Goal: Task Accomplishment & Management: Contribute content

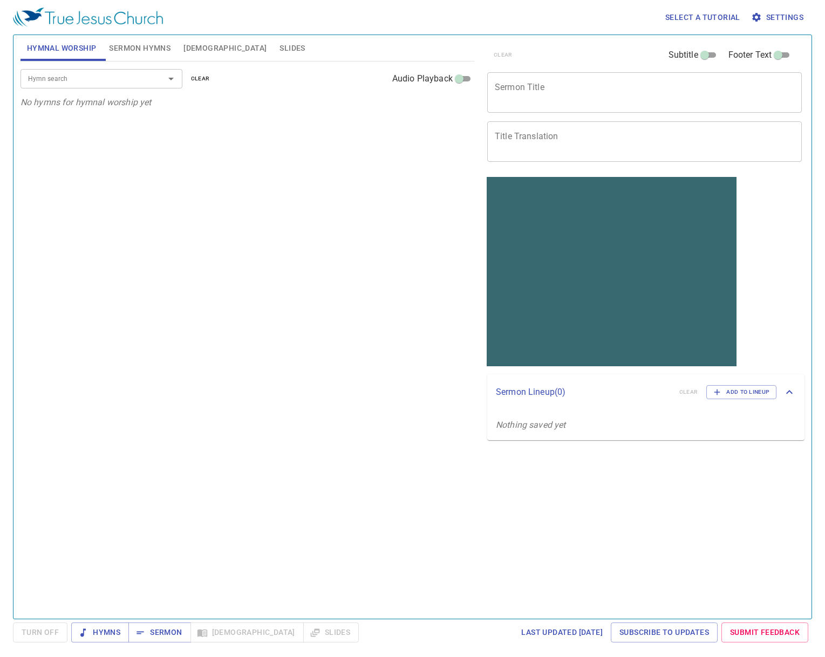
click at [127, 227] on div "Hymn search Hymn search clear Audio Playback No hymns for hymnal worship yet" at bounding box center [248, 336] width 454 height 548
click at [110, 632] on span "Hymns" at bounding box center [100, 632] width 40 height 13
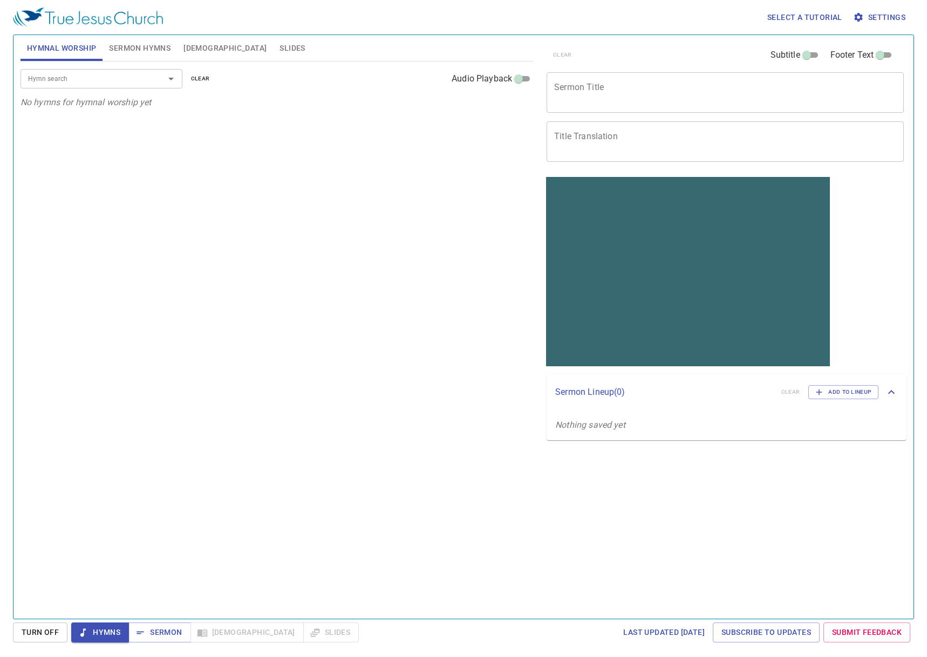
drag, startPoint x: 146, startPoint y: 49, endPoint x: 95, endPoint y: 76, distance: 58.2
click at [145, 49] on span "Sermon Hymns" at bounding box center [140, 48] width 62 height 13
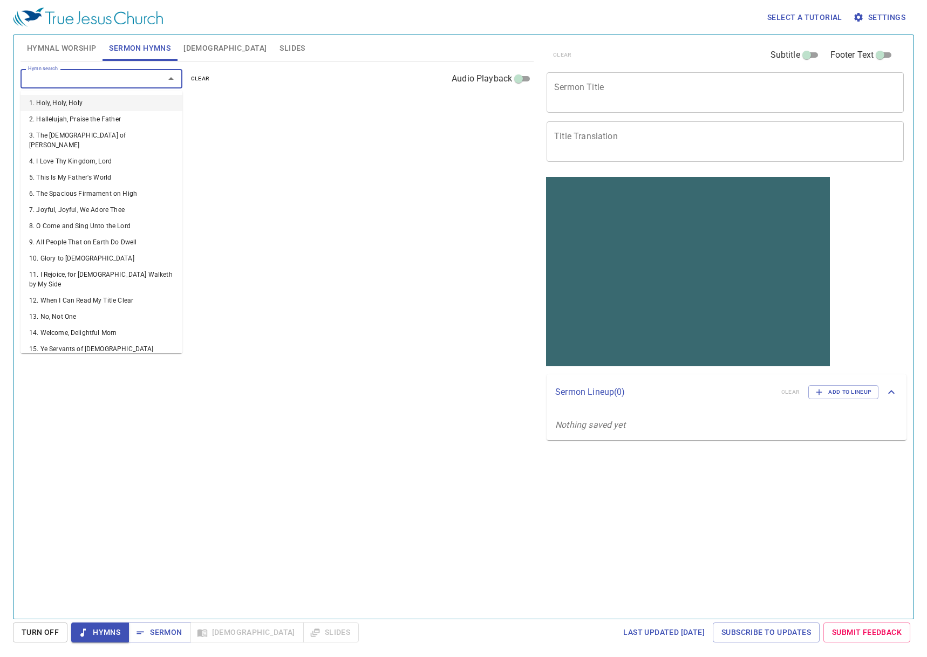
click at [89, 82] on input "Hymn search" at bounding box center [86, 78] width 124 height 12
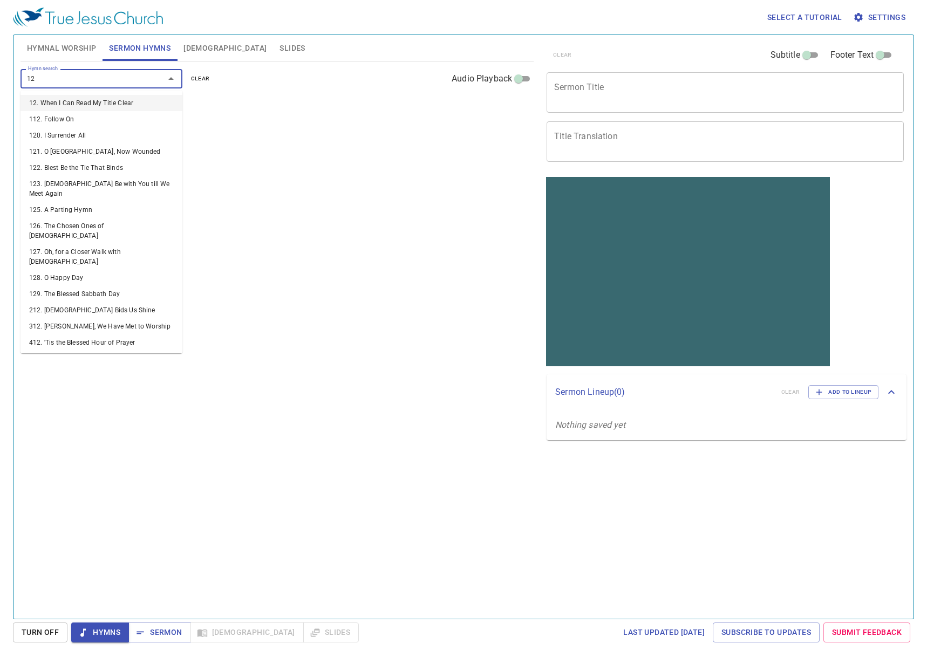
type input "120"
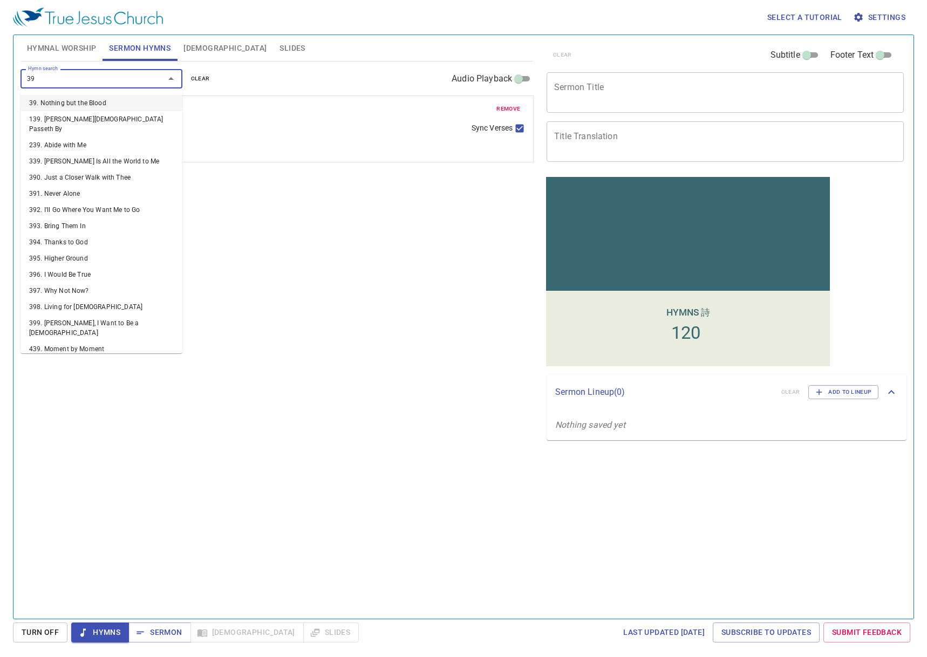
type input "392"
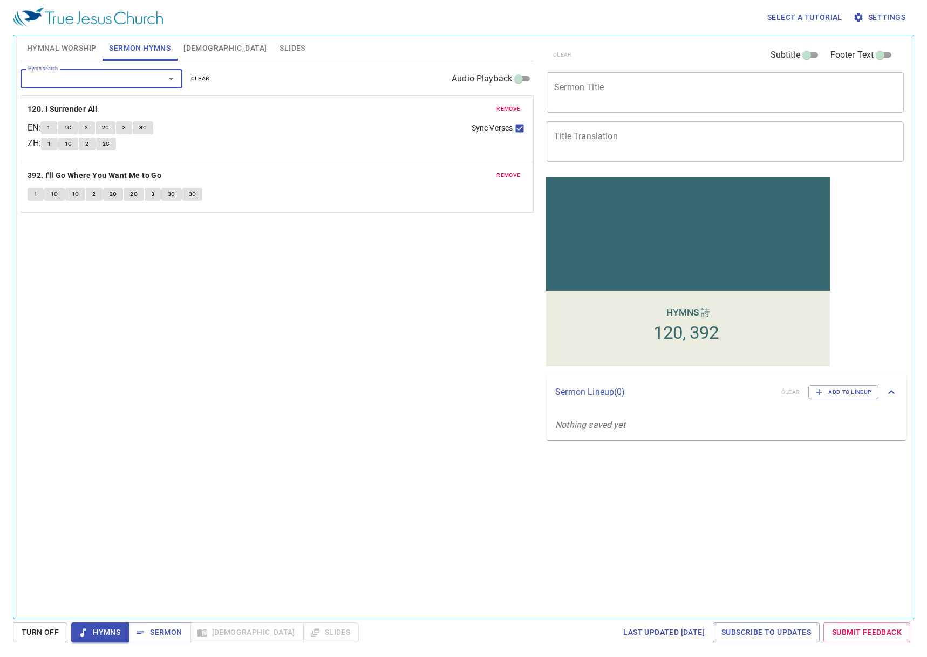
click at [62, 50] on span "Hymnal Worship" at bounding box center [62, 48] width 70 height 13
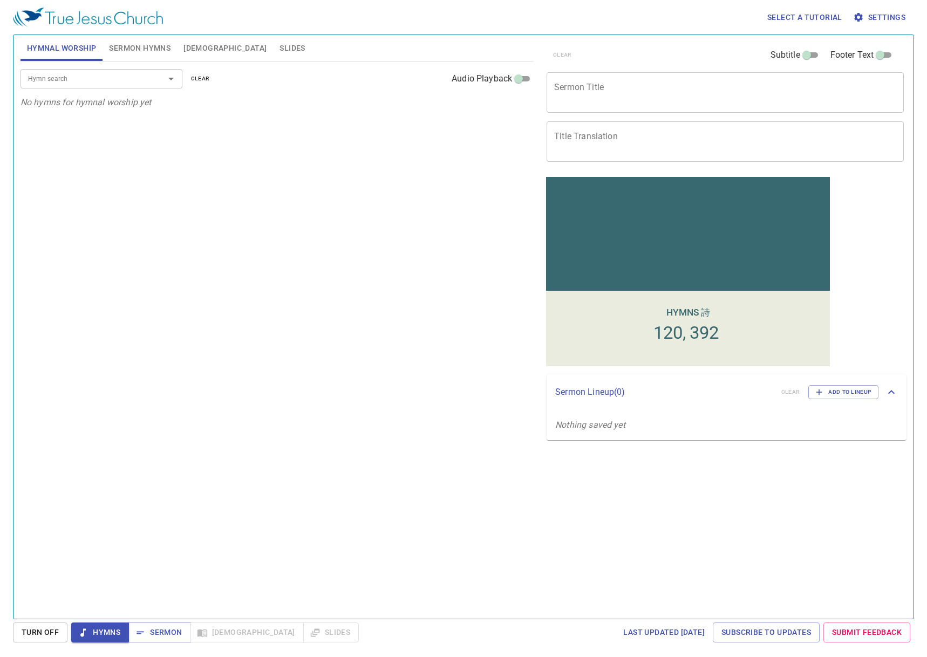
click at [135, 44] on span "Sermon Hymns" at bounding box center [140, 48] width 62 height 13
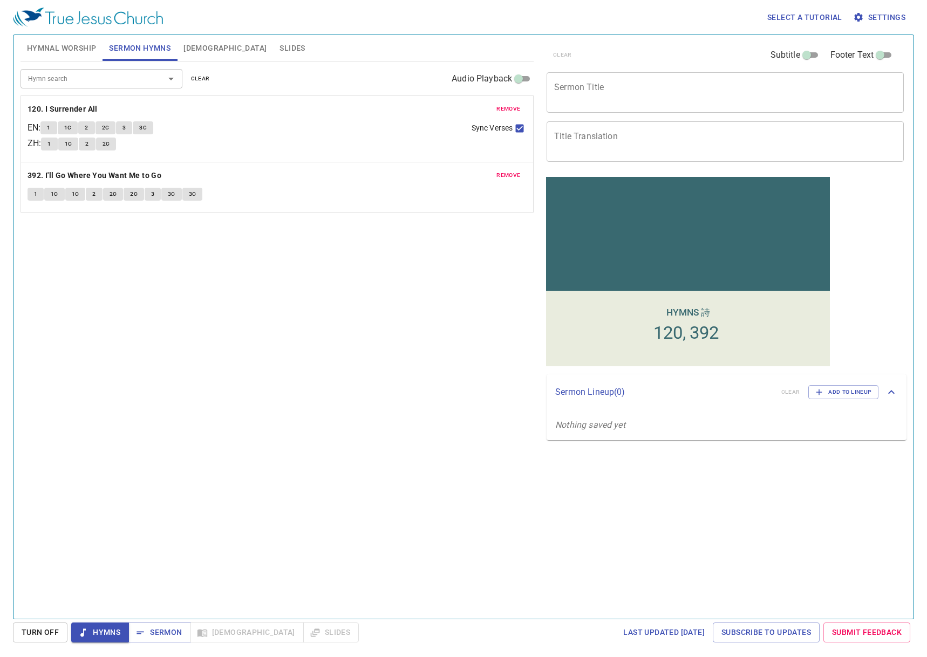
drag, startPoint x: 614, startPoint y: 93, endPoint x: 626, endPoint y: 92, distance: 11.9
click at [616, 93] on textarea "Sermon Title" at bounding box center [725, 92] width 342 height 21
paste textarea "Lord, what must I do?"
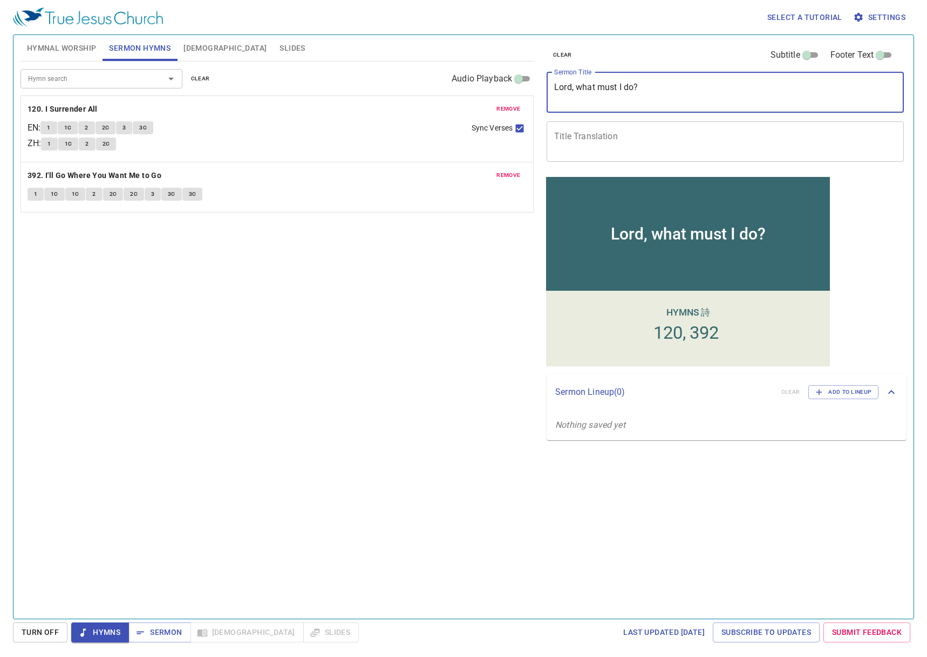
type textarea "Lord, what must I do?"
click at [572, 132] on textarea "Title Translation" at bounding box center [725, 141] width 342 height 21
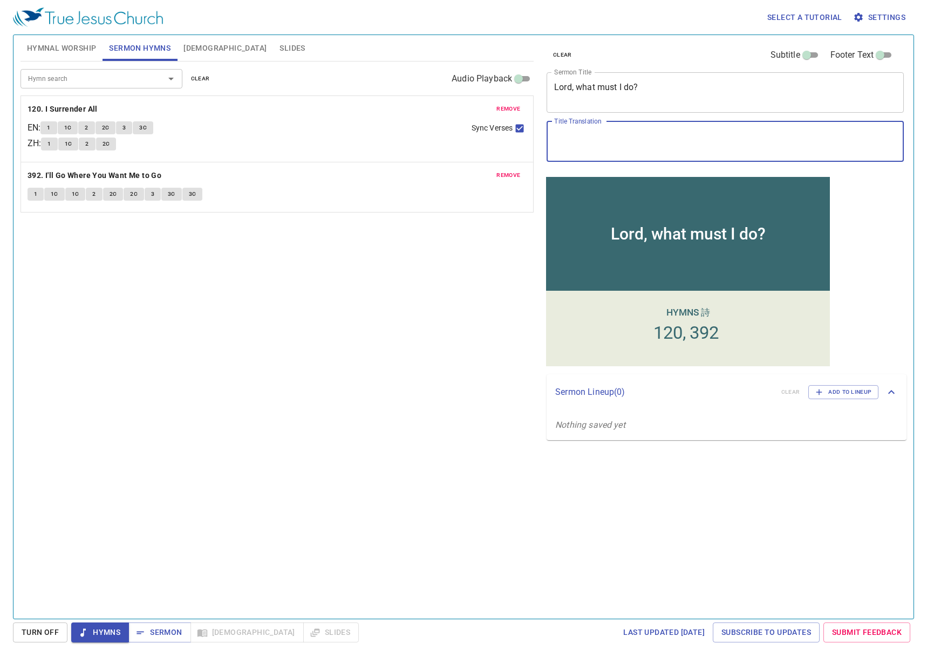
paste textarea "[DEMOGRAPHIC_DATA]啊，我当做什么？"
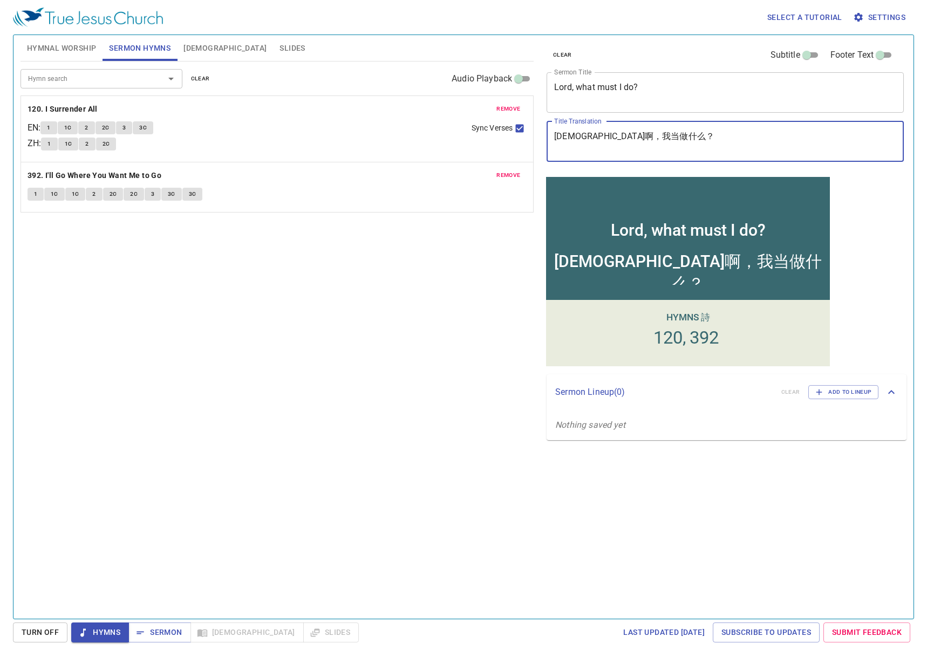
type textarea "[DEMOGRAPHIC_DATA]啊，我当做什么？"
click at [659, 91] on textarea "Lord, what must I do?" at bounding box center [725, 92] width 342 height 21
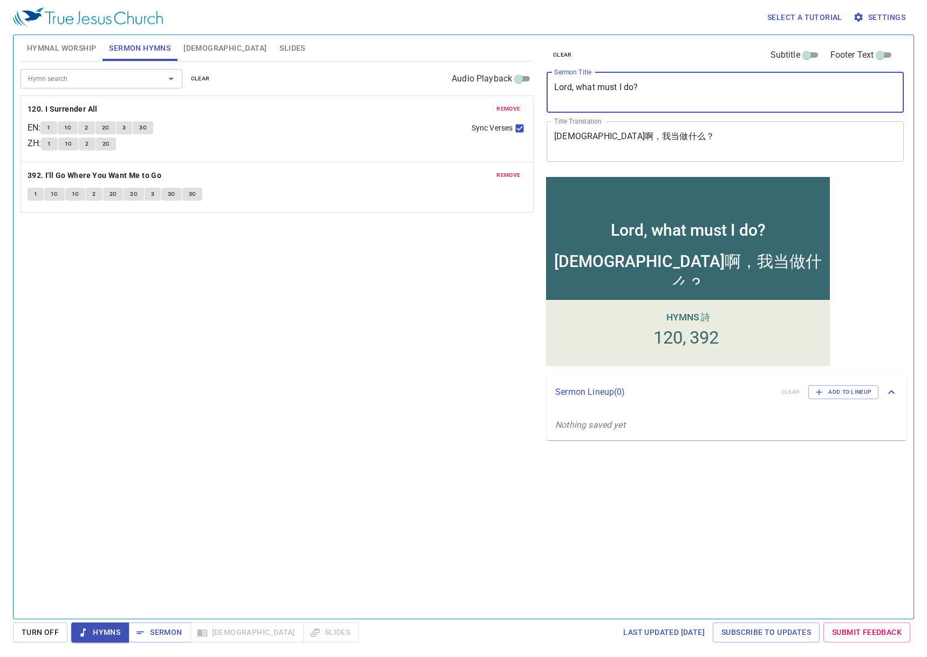
click at [621, 108] on div "Lord, what must I do? x Sermon Title" at bounding box center [725, 92] width 357 height 40
click at [586, 104] on div "Lord, what must I do? x Sermon Title" at bounding box center [725, 92] width 357 height 40
click at [740, 531] on div "clear Subtitle Footer Text Sermon Title Lord, what must I do? x Sermon Title Ti…" at bounding box center [724, 323] width 373 height 584
click at [91, 82] on input "Hymn search" at bounding box center [86, 78] width 124 height 12
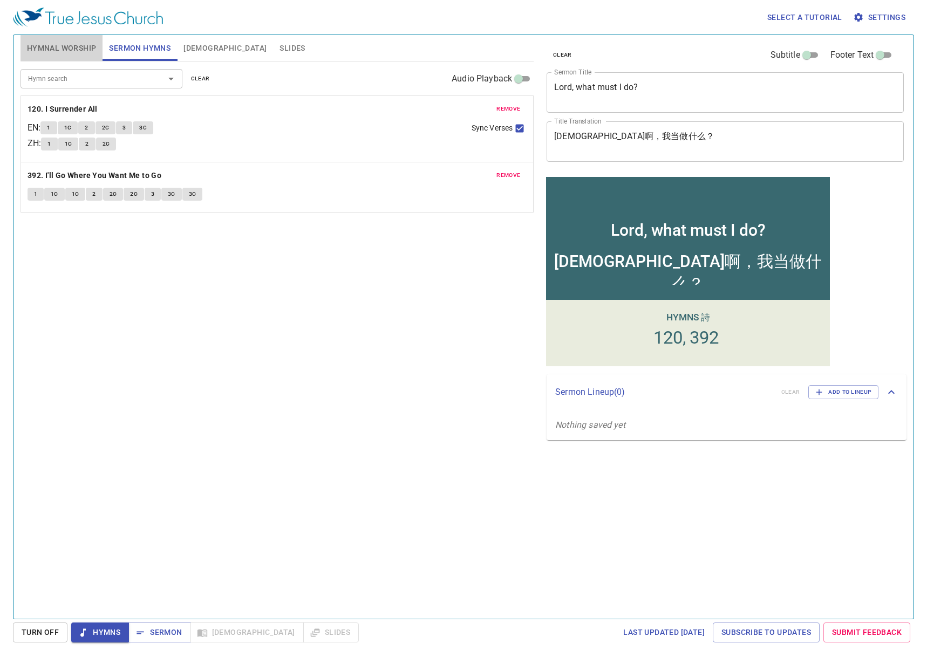
click at [56, 48] on span "Hymnal Worship" at bounding box center [62, 48] width 70 height 13
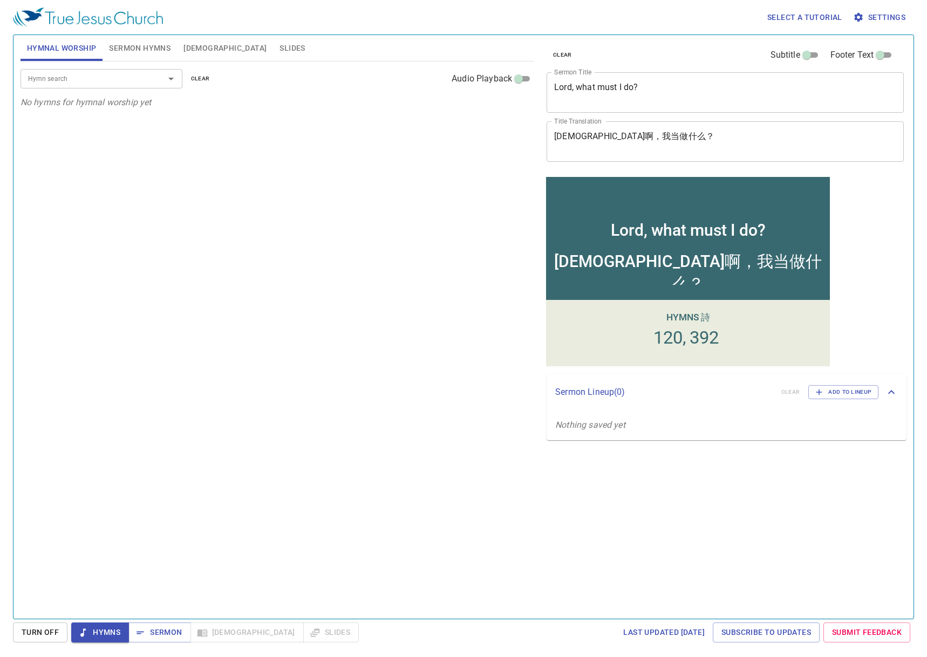
click at [47, 79] on input "Hymn search" at bounding box center [86, 78] width 124 height 12
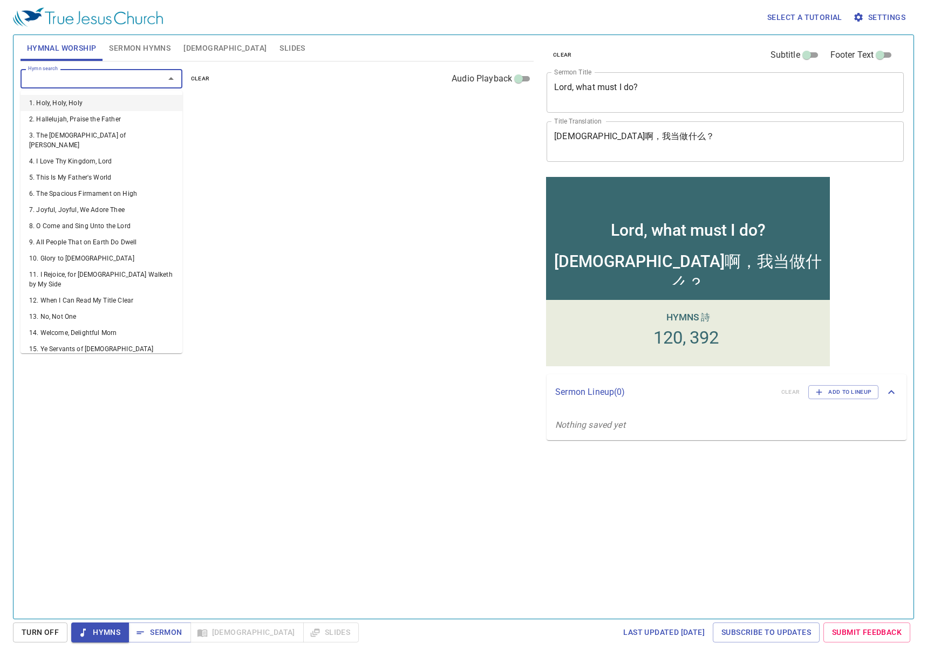
type input "4"
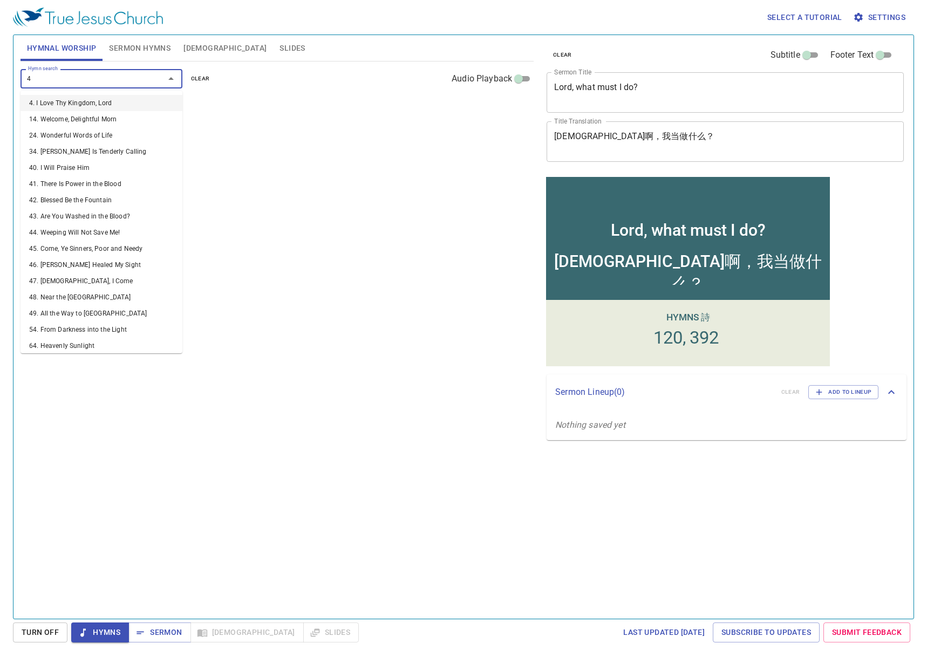
click at [36, 102] on li "4. I Love Thy Kingdom, Lord" at bounding box center [102, 103] width 162 height 16
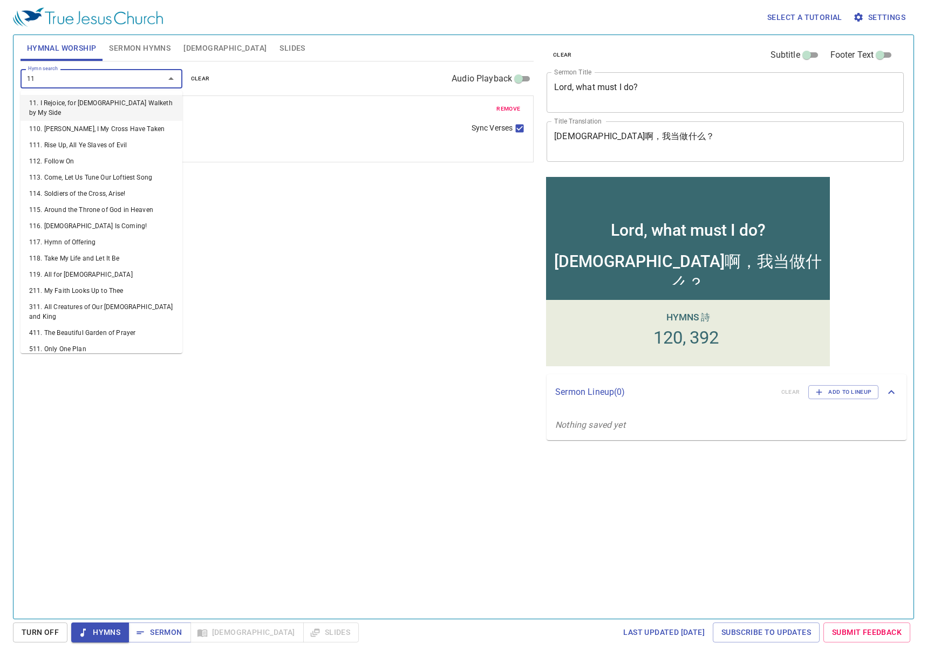
type input "115"
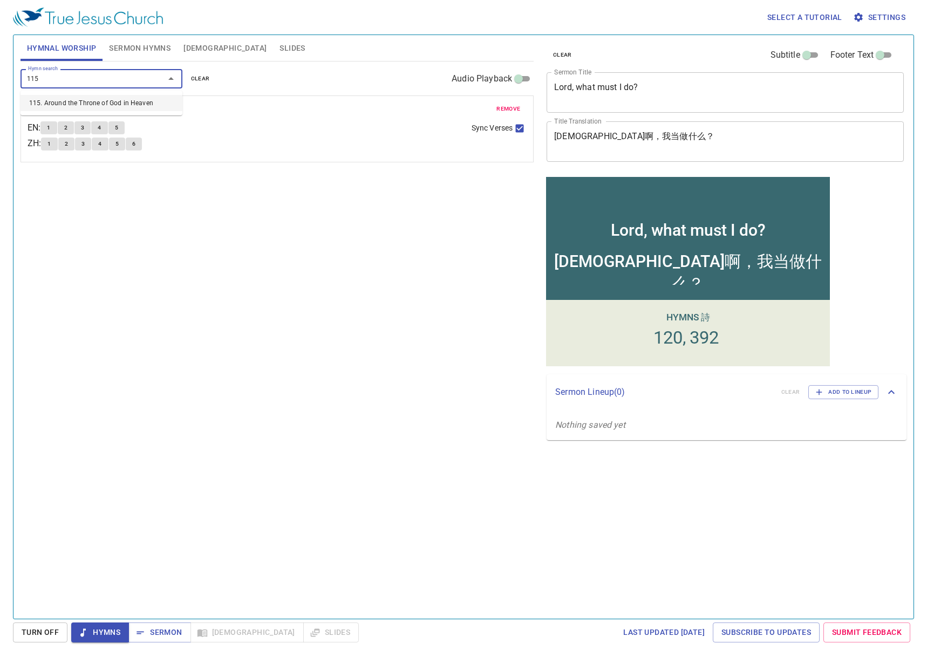
click at [56, 103] on li "115. Around the Throne of God in Heaven" at bounding box center [102, 103] width 162 height 16
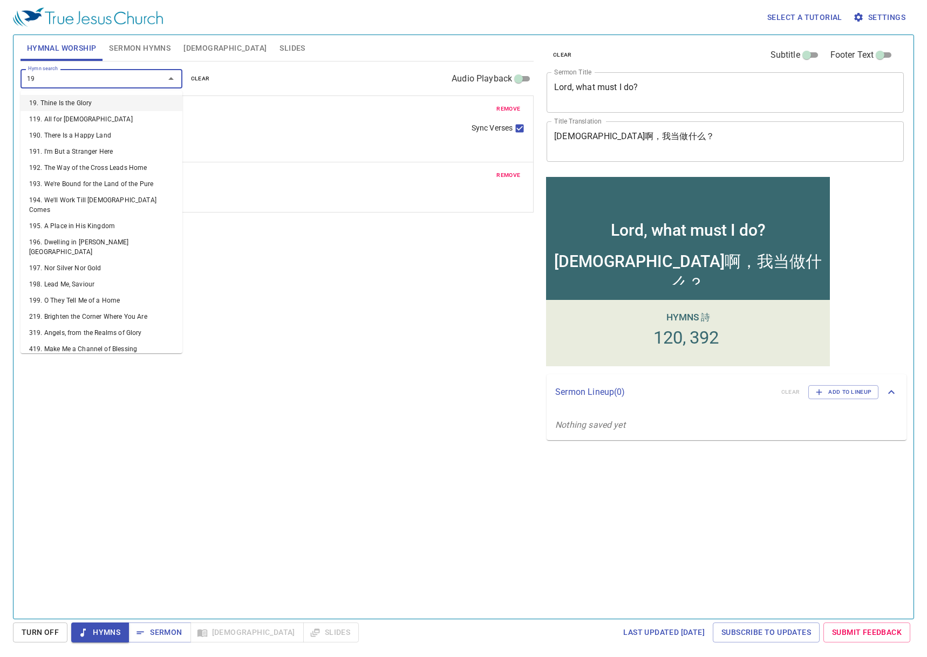
type input "193"
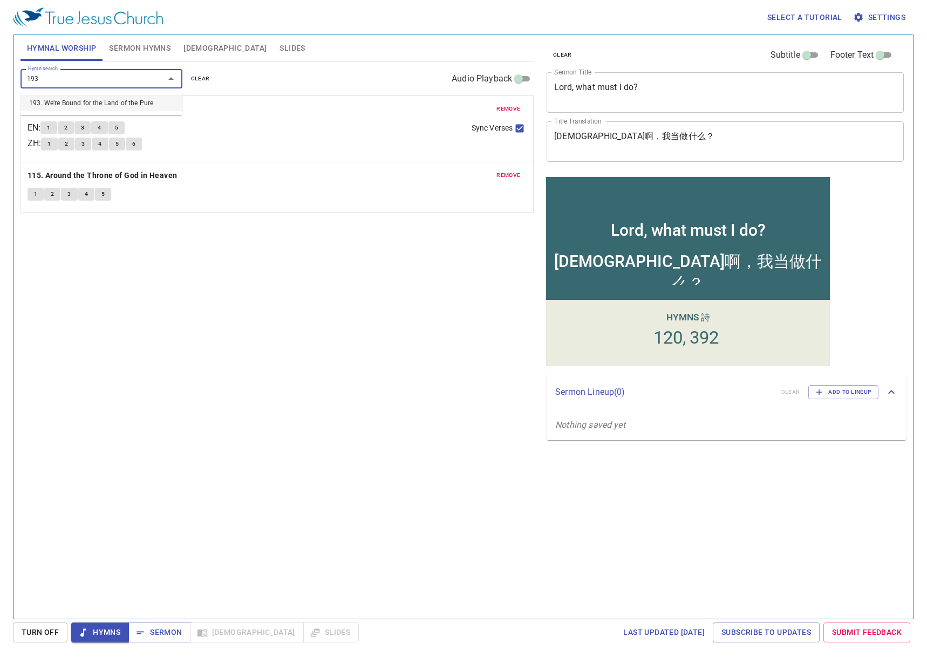
click at [61, 103] on li "193. We're Bound for the Land of the Pure" at bounding box center [102, 103] width 162 height 16
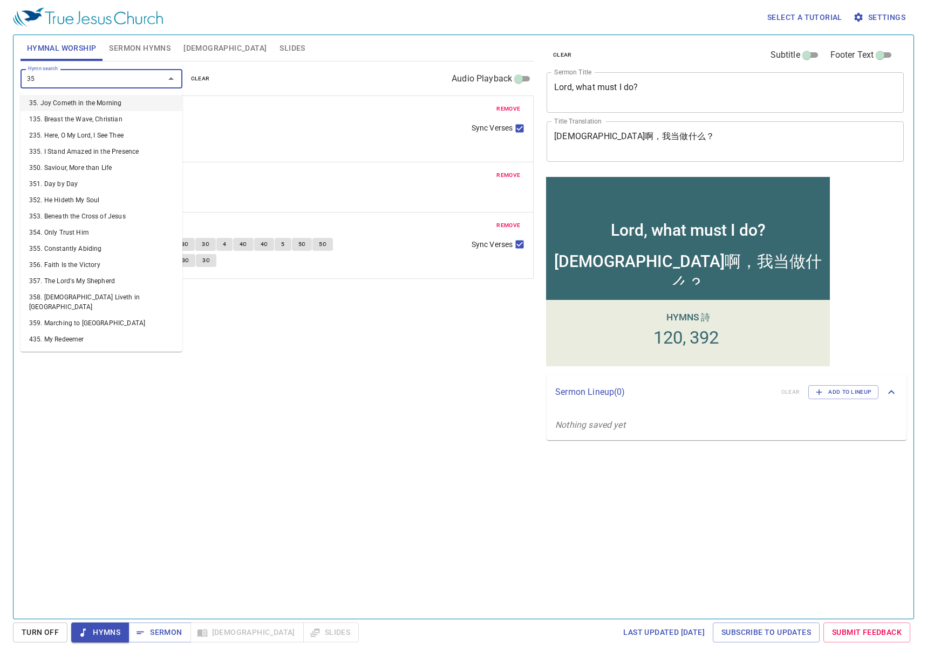
type input "359"
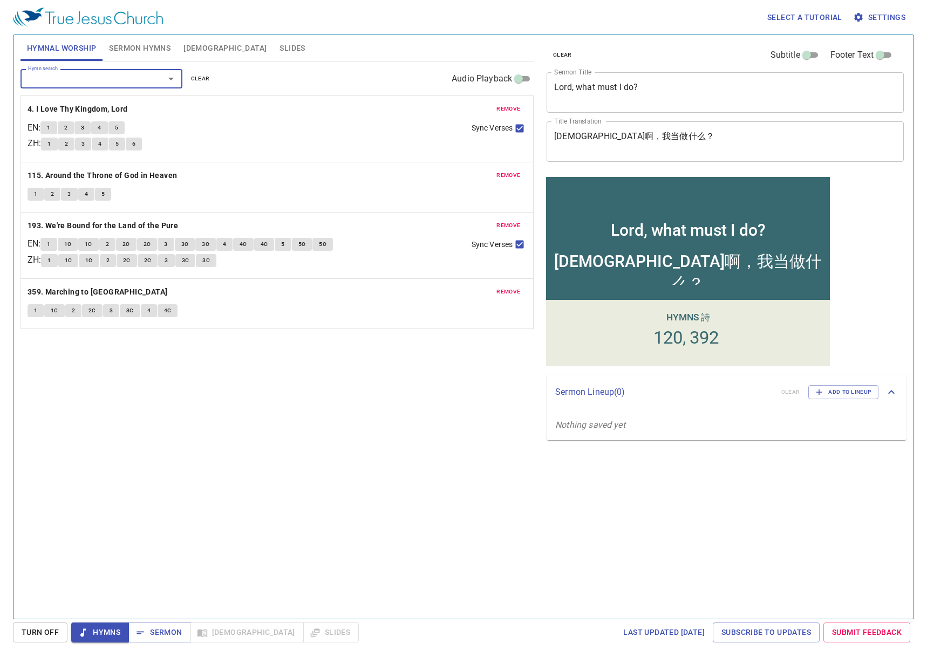
click at [69, 81] on input "Hymn search" at bounding box center [86, 78] width 124 height 12
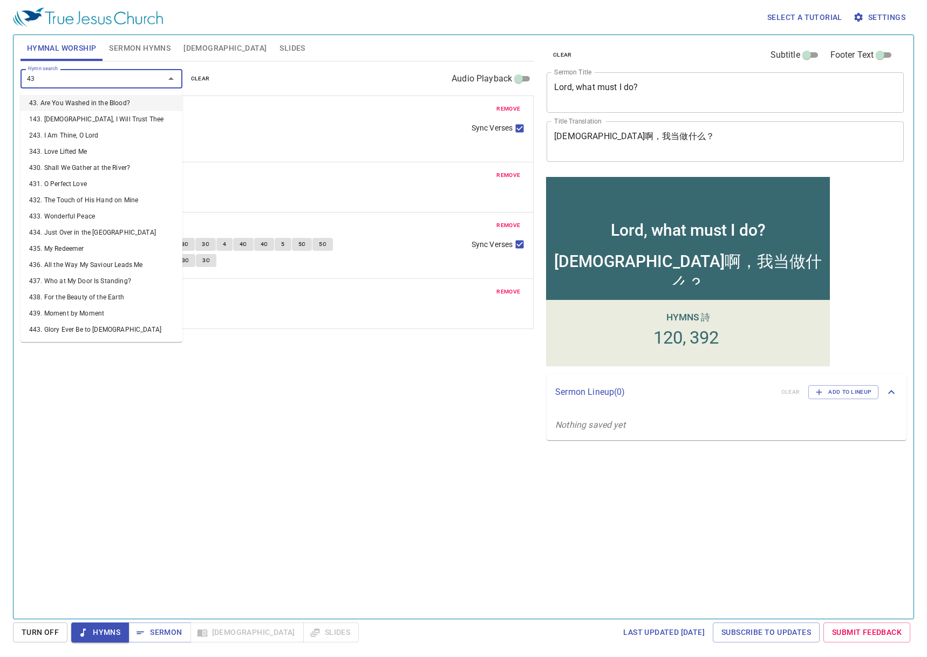
type input "430"
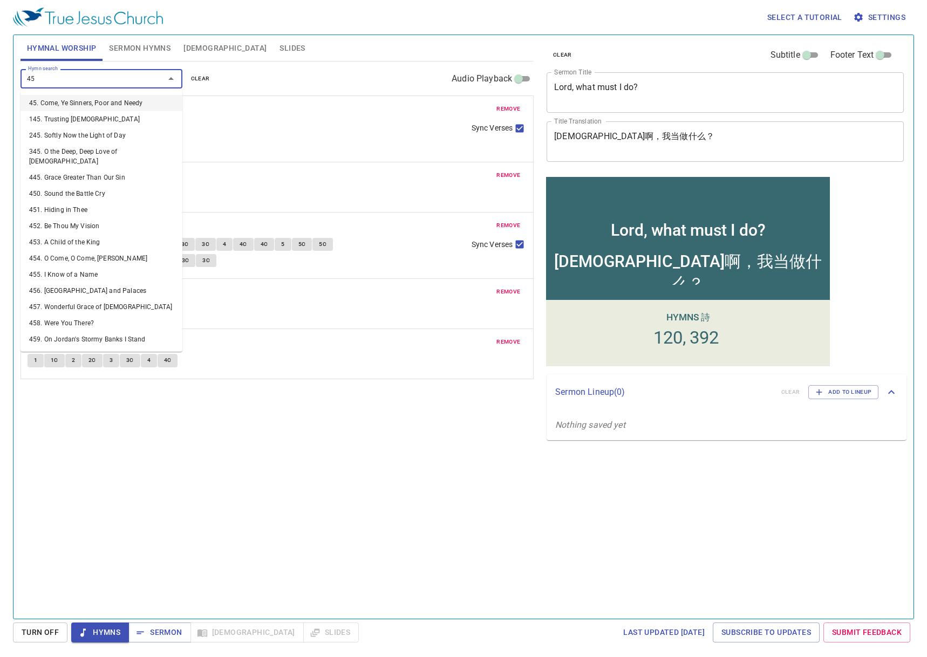
type input "459"
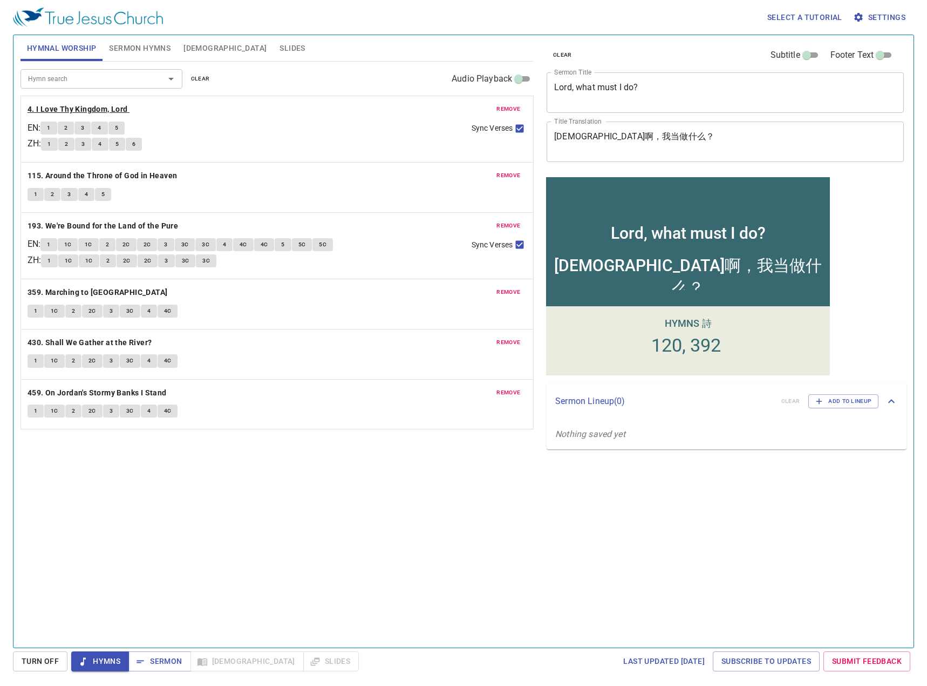
click at [62, 106] on b "4. I Love Thy Kingdom, Lord" at bounding box center [78, 109] width 100 height 13
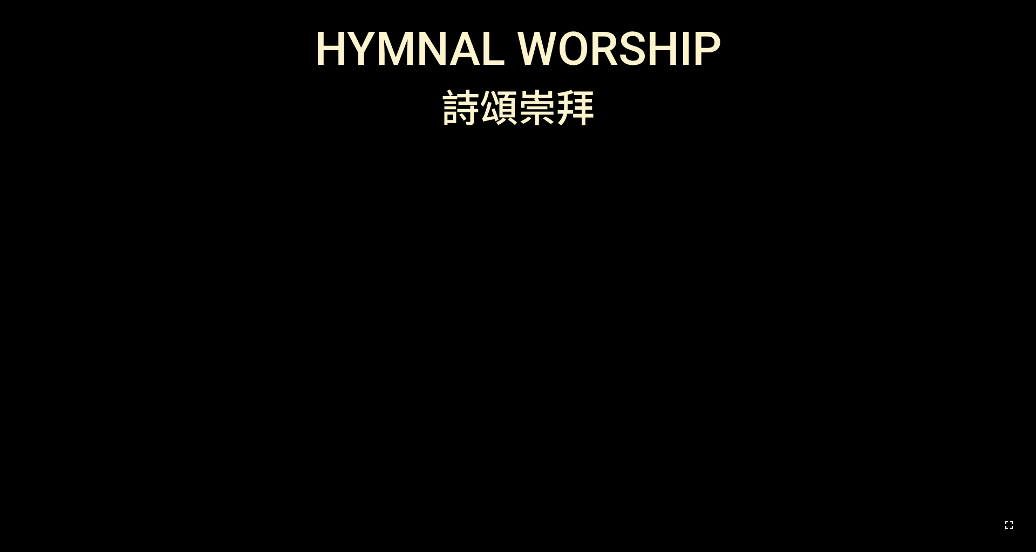
click at [690, 431] on icon "button" at bounding box center [1009, 524] width 13 height 13
